Goal: Task Accomplishment & Management: Complete application form

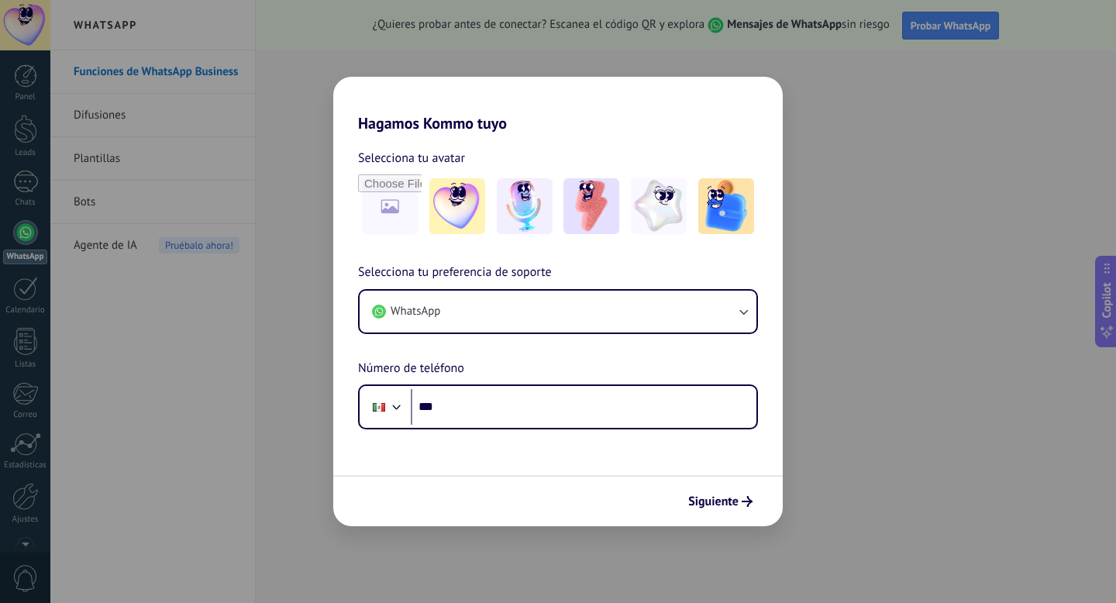
click at [1029, 222] on div "Hagamos Kommo tuyo Selecciona tu avatar Selecciona tu preferencia de soporte Wh…" at bounding box center [558, 301] width 1116 height 603
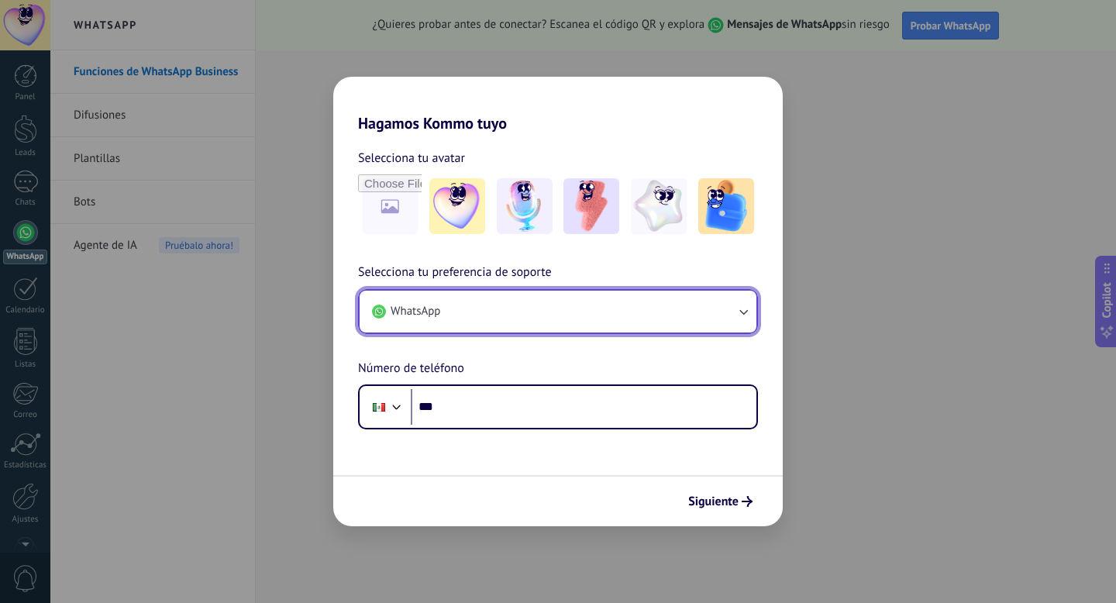
click at [420, 313] on span "WhatsApp" at bounding box center [416, 311] width 50 height 15
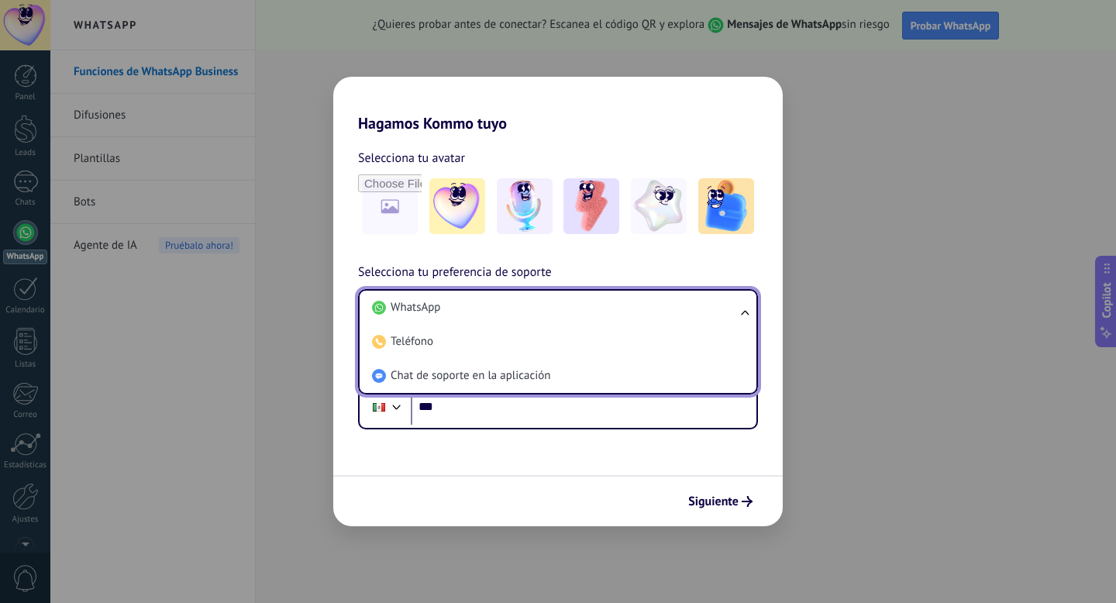
click at [420, 313] on span "WhatsApp" at bounding box center [416, 307] width 50 height 15
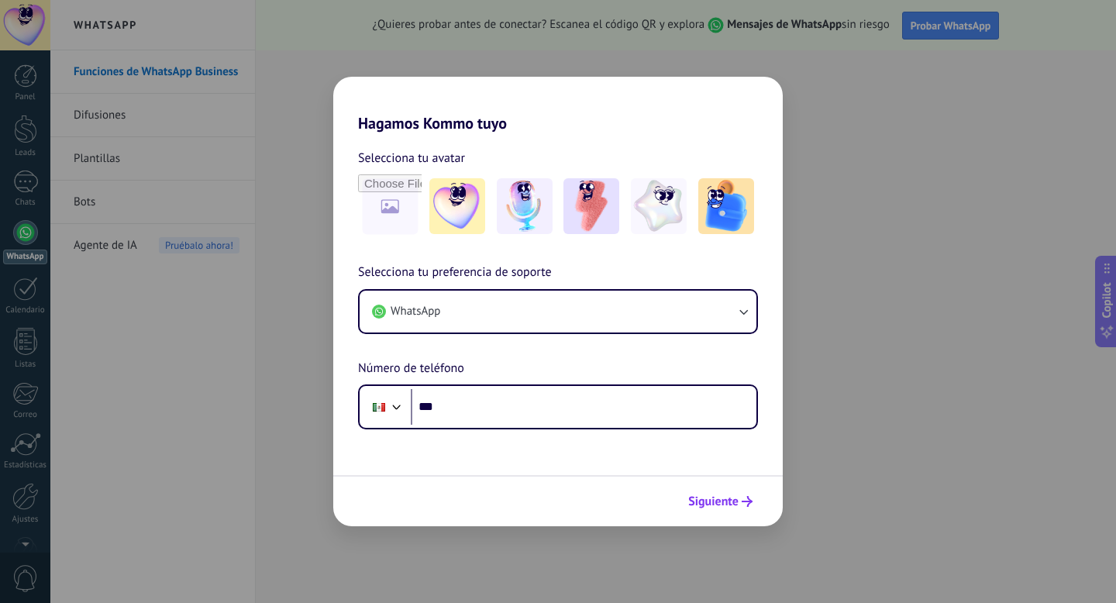
click at [696, 507] on span "Siguiente" at bounding box center [713, 501] width 50 height 11
